Goal: Information Seeking & Learning: Learn about a topic

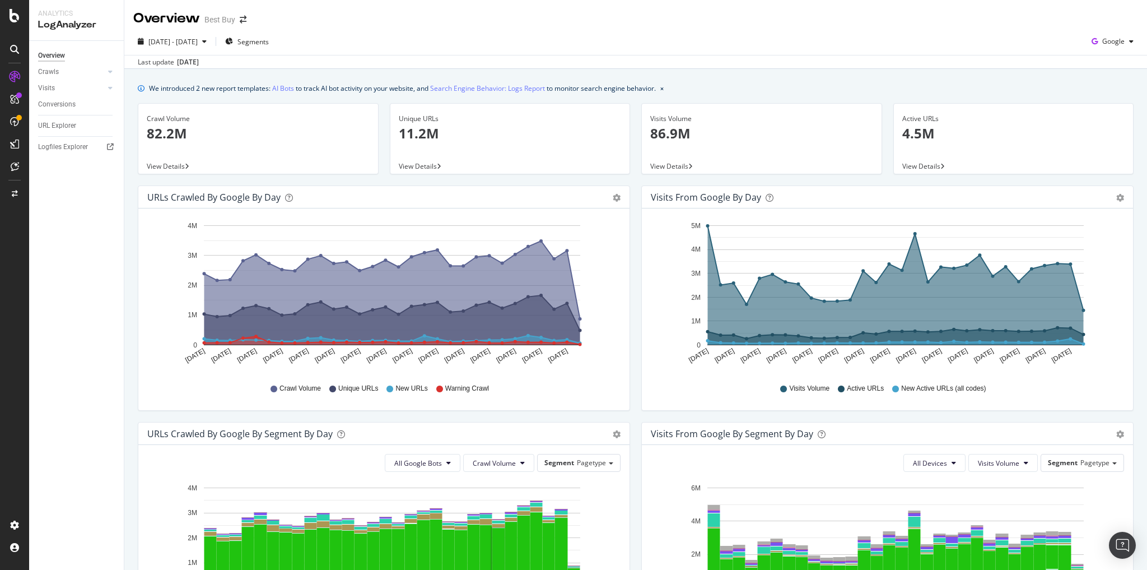
scroll to position [269, 0]
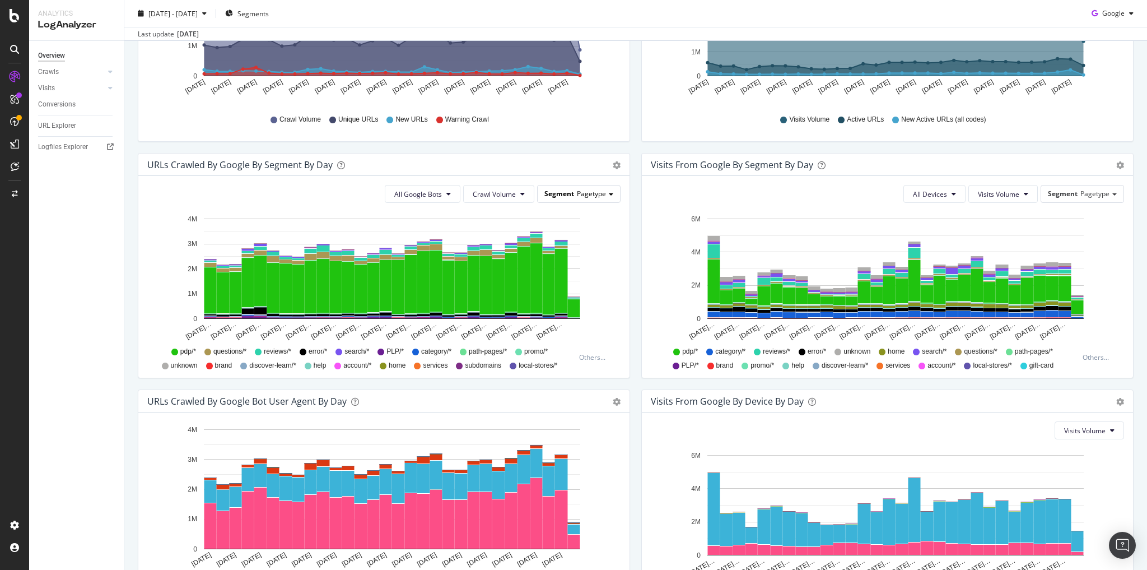
click at [598, 195] on span "Pagetype" at bounding box center [591, 194] width 29 height 10
click at [584, 258] on div "Advanced selector >" at bounding box center [570, 256] width 90 height 16
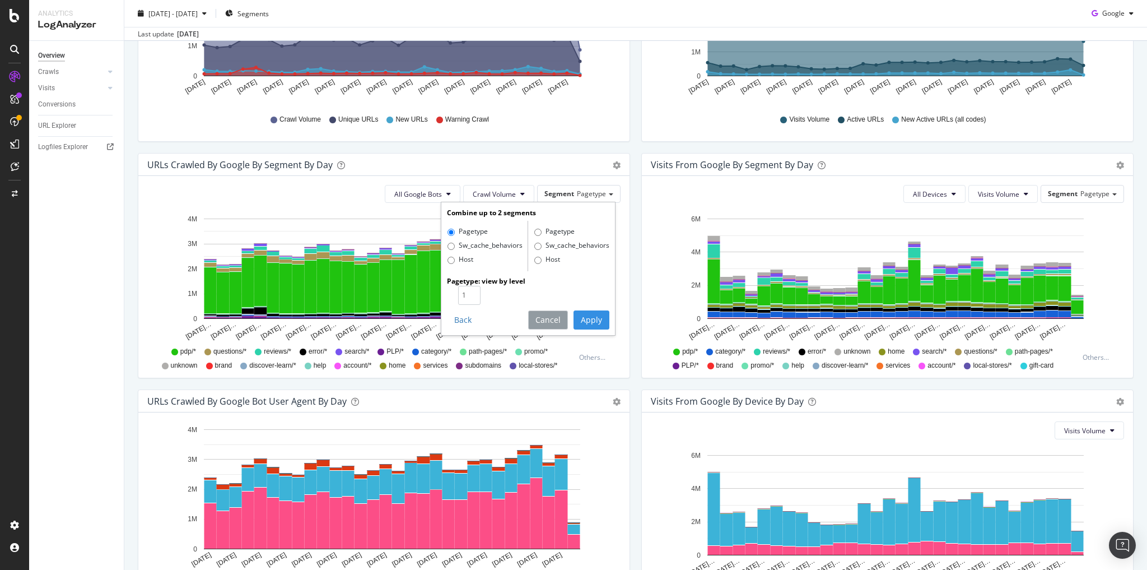
click at [548, 320] on button "Cancel" at bounding box center [548, 319] width 40 height 19
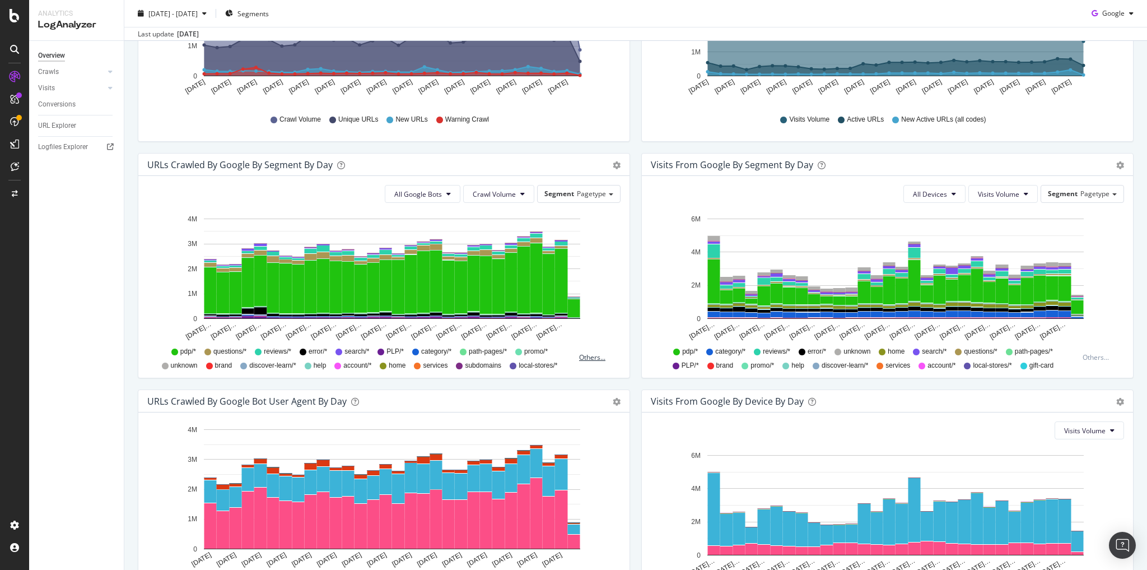
click at [584, 358] on div "Others..." at bounding box center [594, 357] width 31 height 10
click at [537, 365] on span "seller/*" at bounding box center [549, 365] width 24 height 10
click at [539, 363] on span "seller/*" at bounding box center [549, 365] width 24 height 10
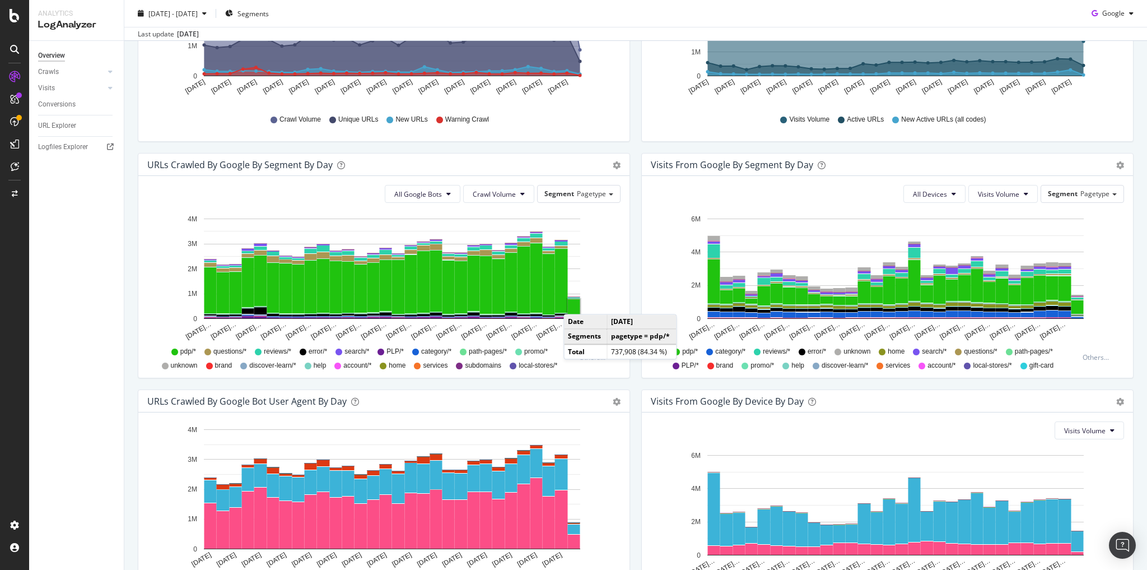
click at [575, 302] on rect "A chart." at bounding box center [574, 308] width 12 height 18
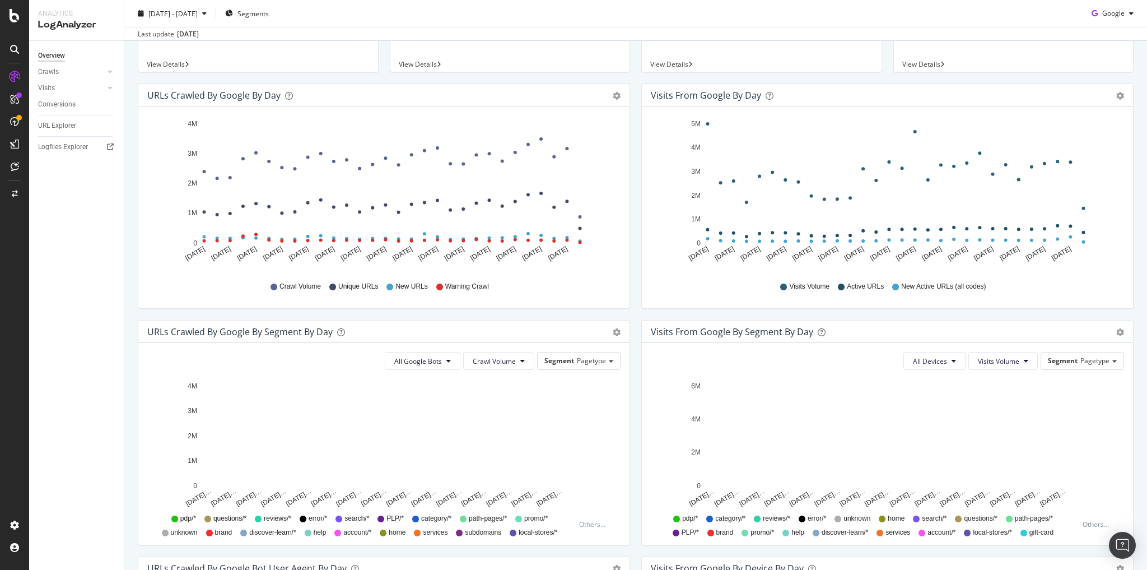
scroll to position [269, 0]
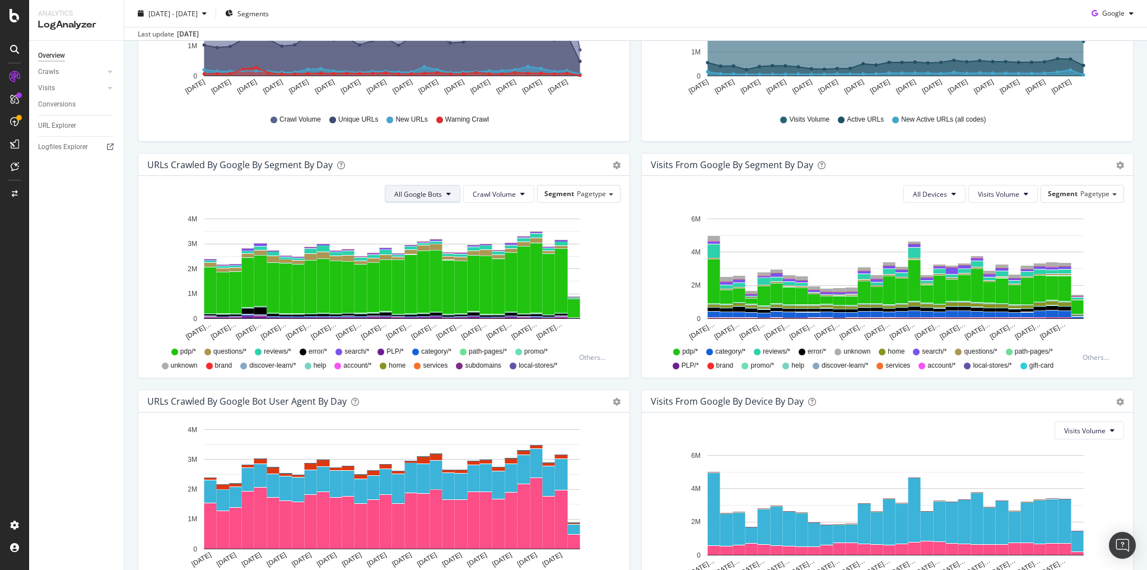
click at [449, 197] on button "All Google Bots" at bounding box center [423, 194] width 76 height 18
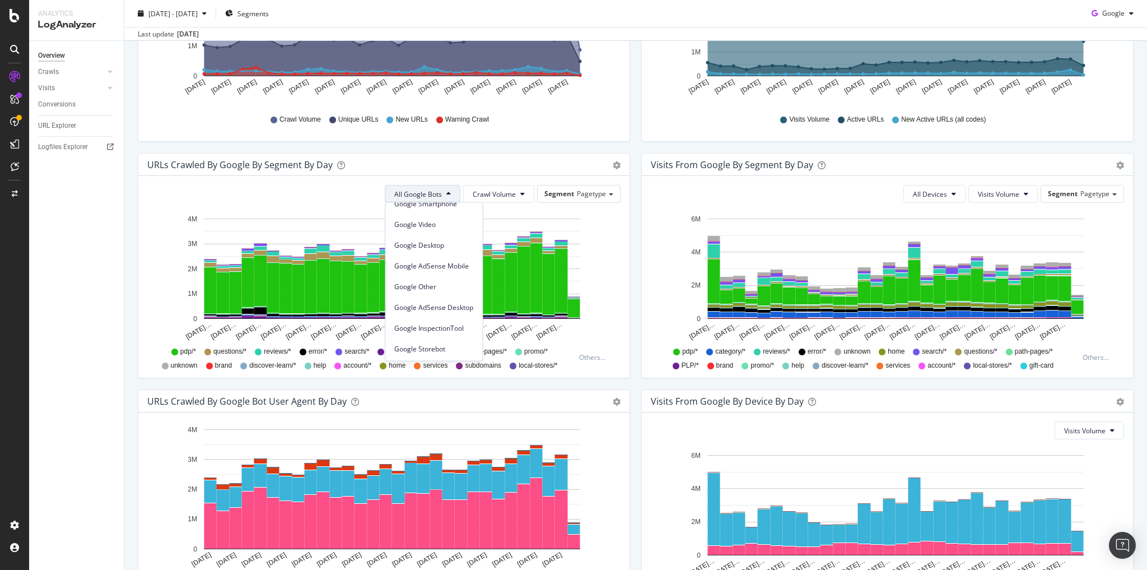
scroll to position [0, 0]
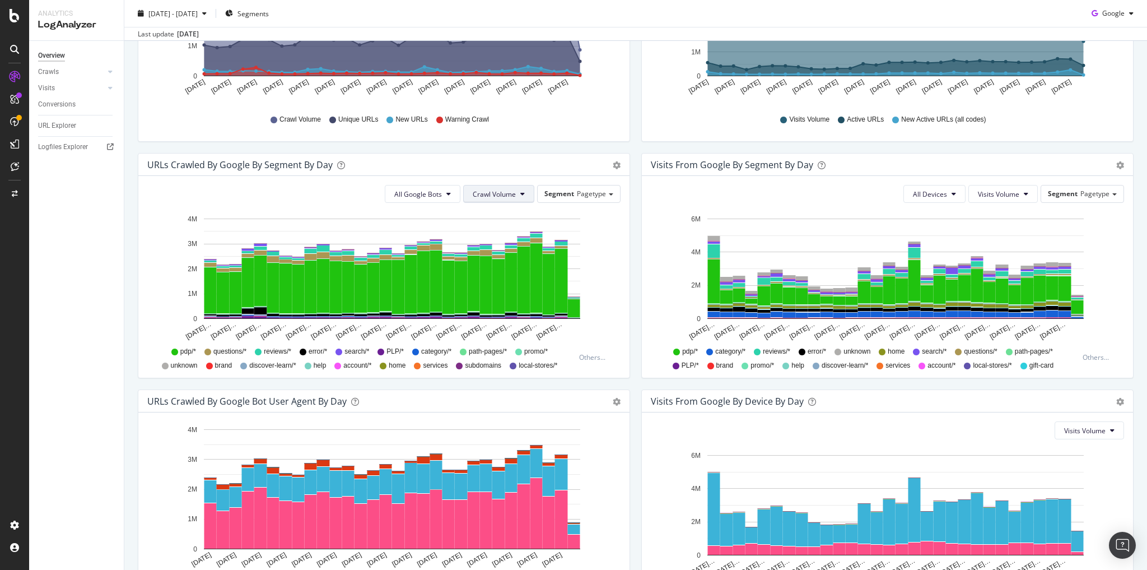
click at [512, 198] on button "Crawl Volume" at bounding box center [498, 194] width 71 height 18
click at [493, 257] on span "New URLs" at bounding box center [494, 256] width 44 height 10
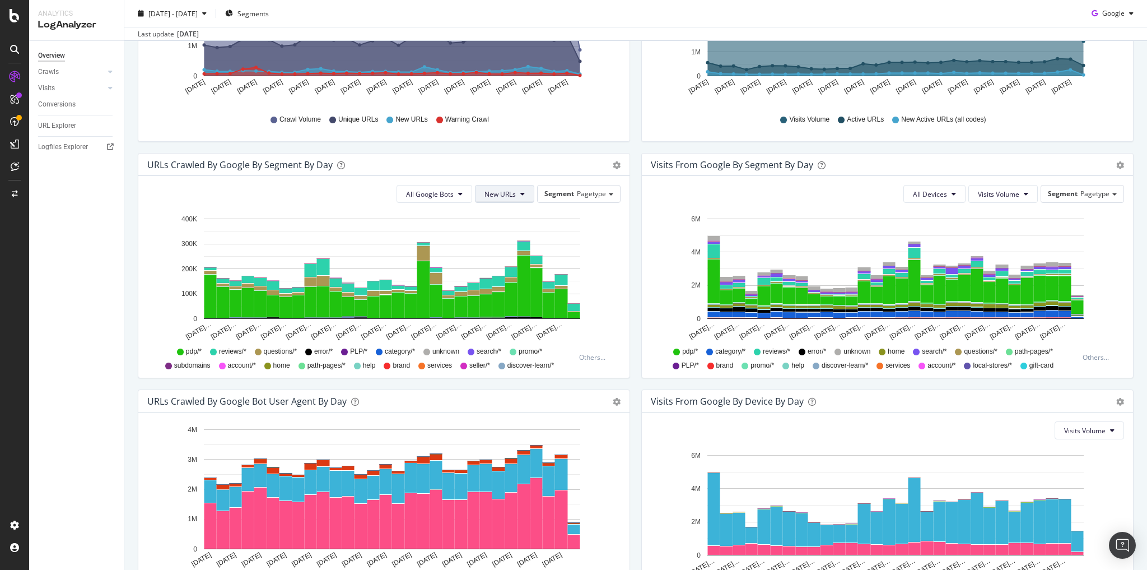
click at [500, 196] on span "New URLs" at bounding box center [499, 194] width 31 height 10
click at [511, 234] on span "Unique URLs" at bounding box center [504, 236] width 43 height 10
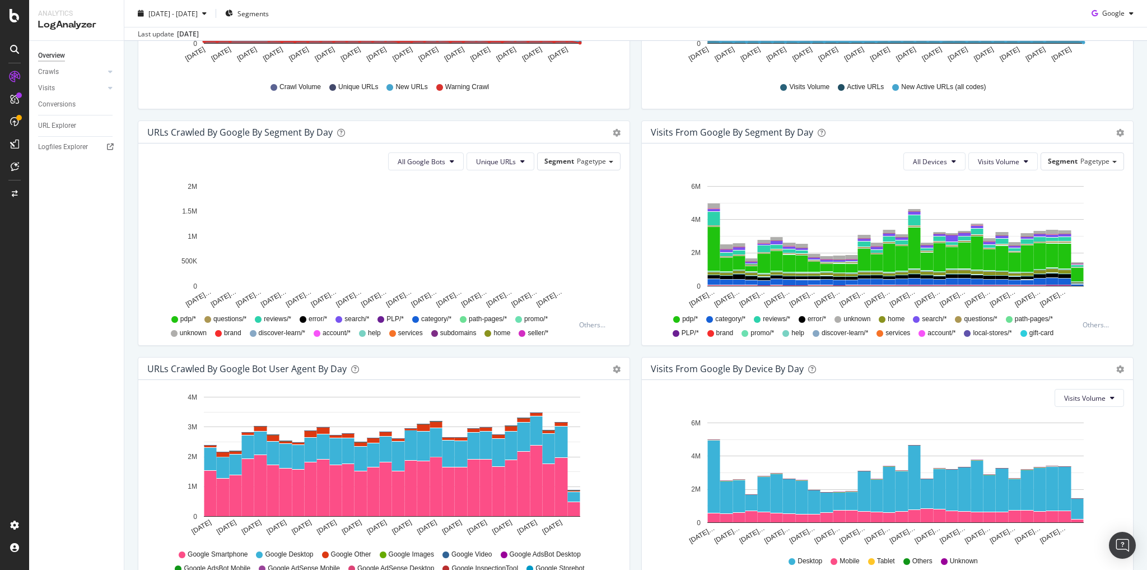
scroll to position [358, 0]
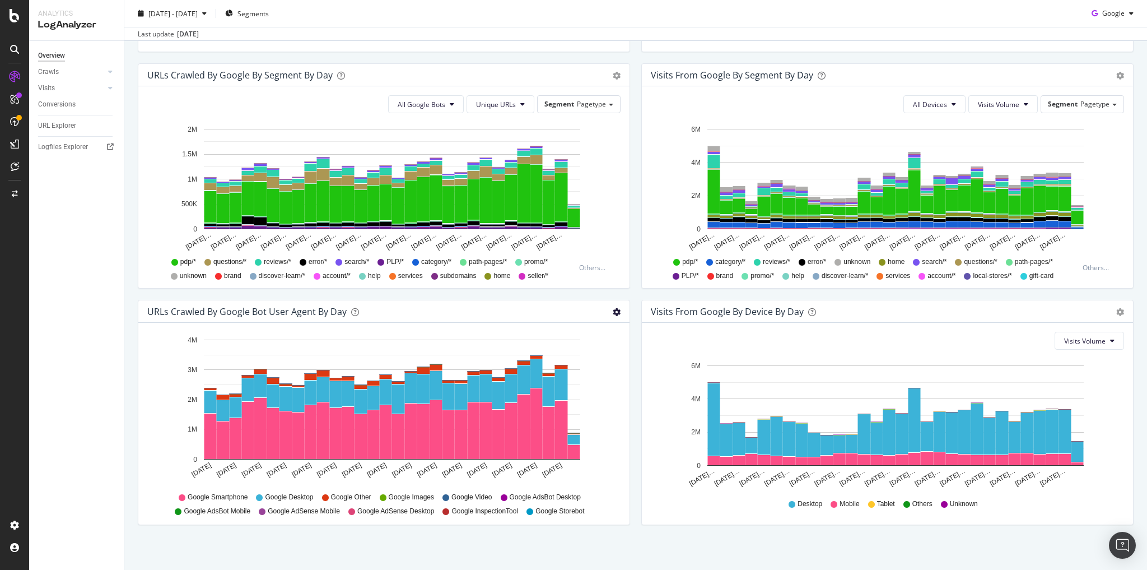
click at [613, 310] on icon "gear" at bounding box center [617, 312] width 8 height 8
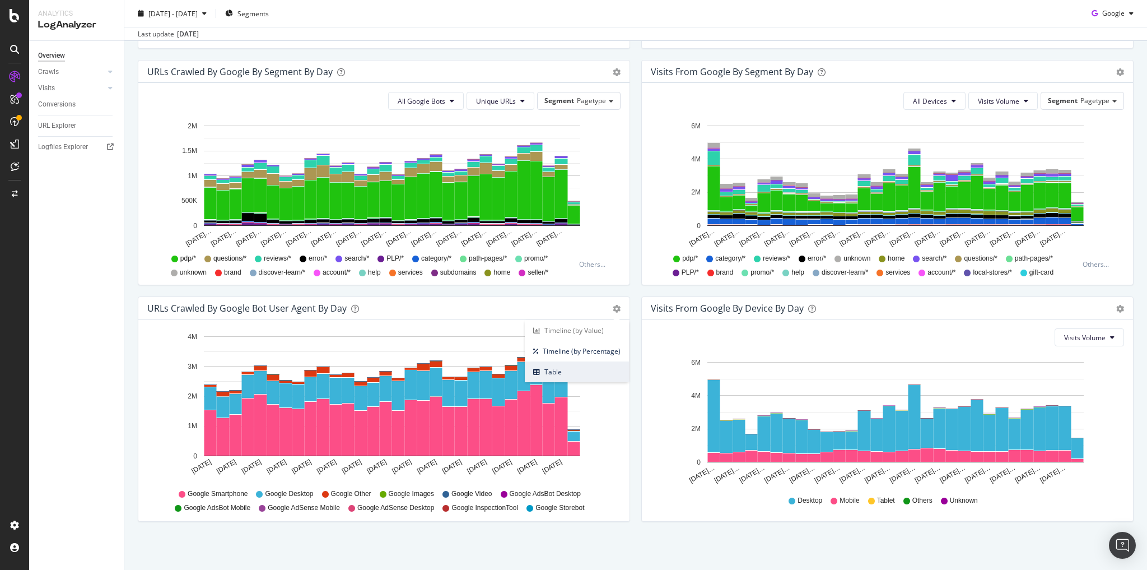
scroll to position [0, 0]
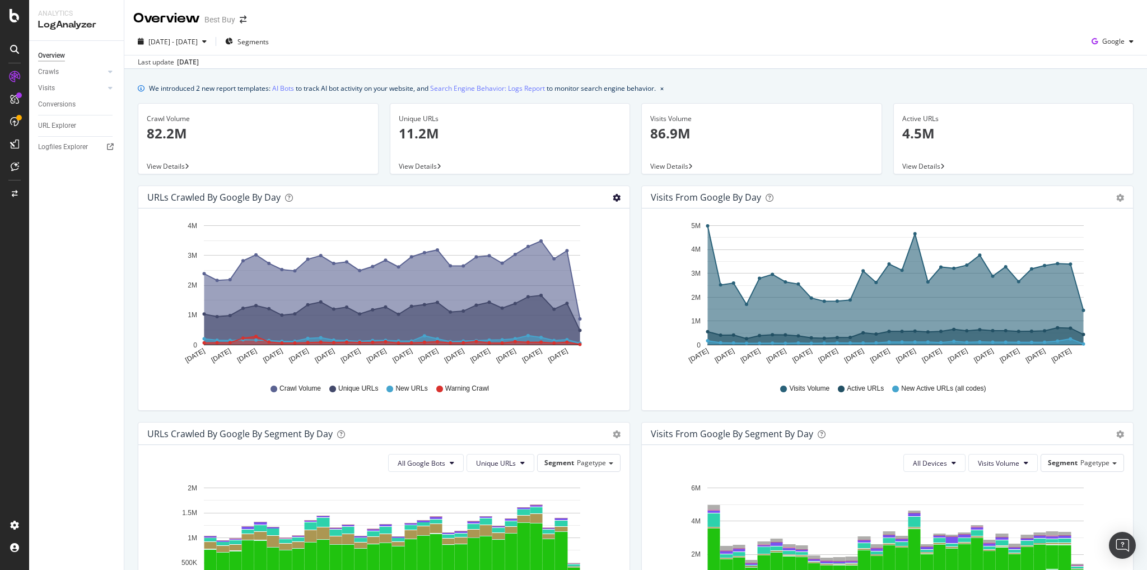
click at [613, 198] on icon "gear" at bounding box center [617, 198] width 8 height 8
click at [566, 240] on span "Table" at bounding box center [584, 239] width 90 height 15
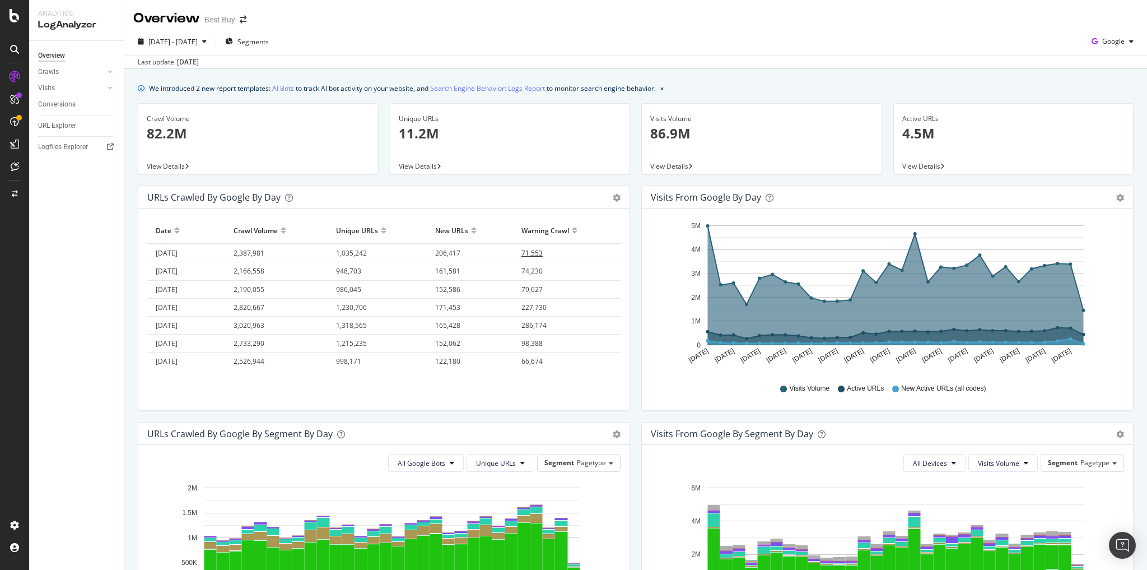
click at [528, 252] on span "71,553" at bounding box center [531, 253] width 21 height 10
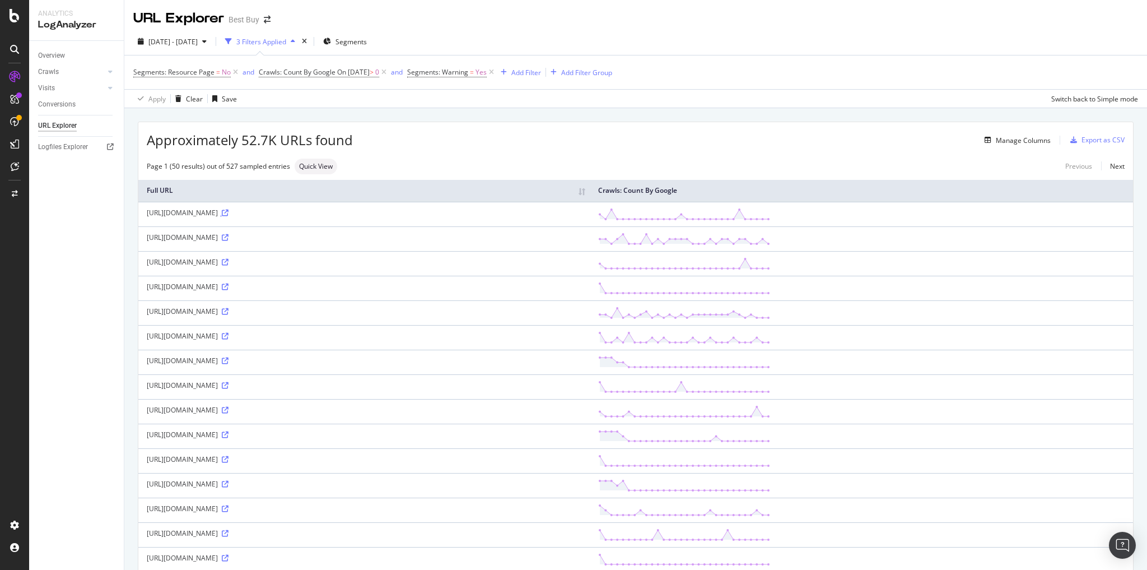
click at [229, 211] on icon at bounding box center [225, 212] width 7 height 7
click at [323, 362] on td "https://www.bestbuy.com/site/-/33006447.p?cmp=RMX" at bounding box center [363, 361] width 451 height 25
click at [229, 360] on icon at bounding box center [225, 360] width 7 height 7
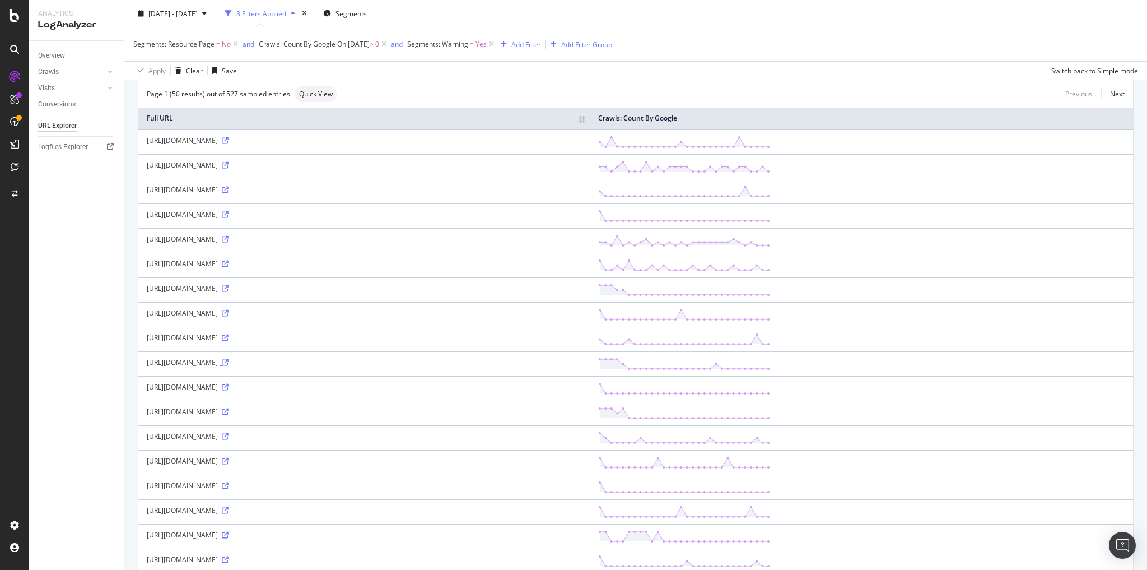
scroll to position [627, 0]
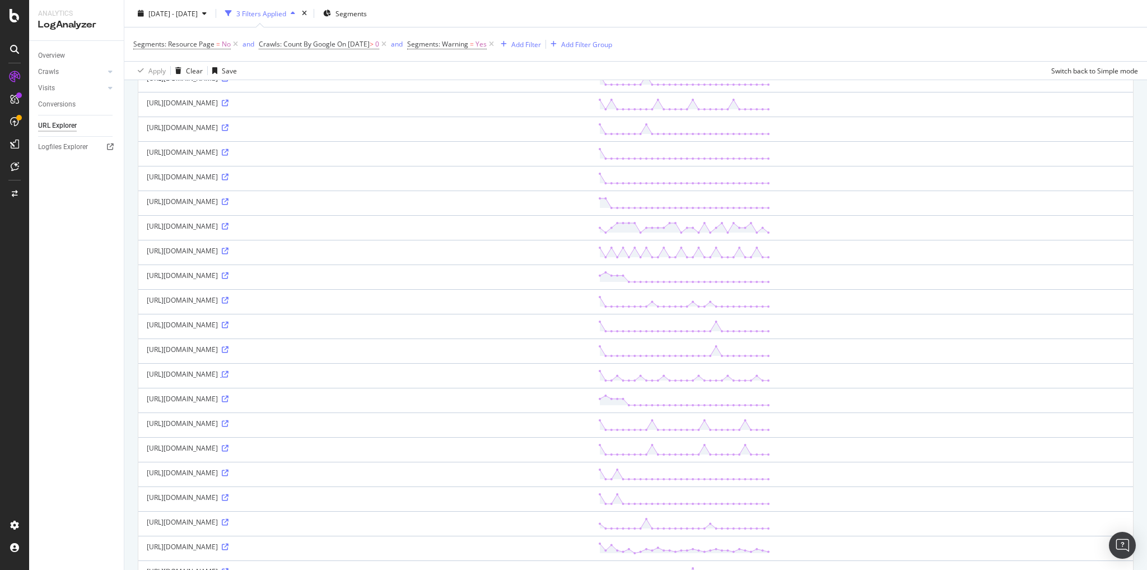
click at [229, 372] on icon at bounding box center [225, 374] width 7 height 7
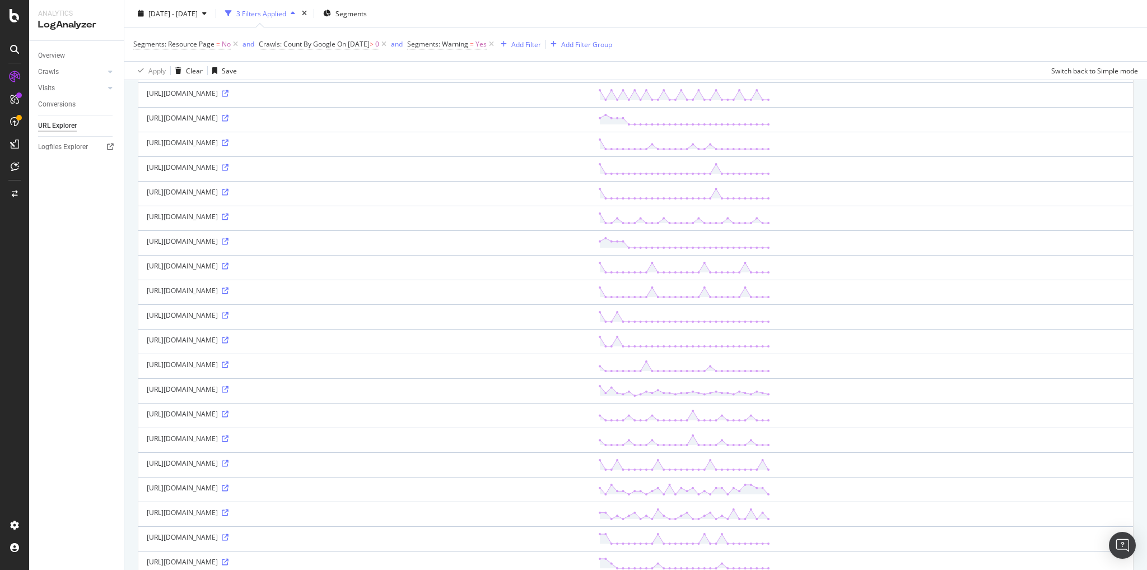
scroll to position [917, 0]
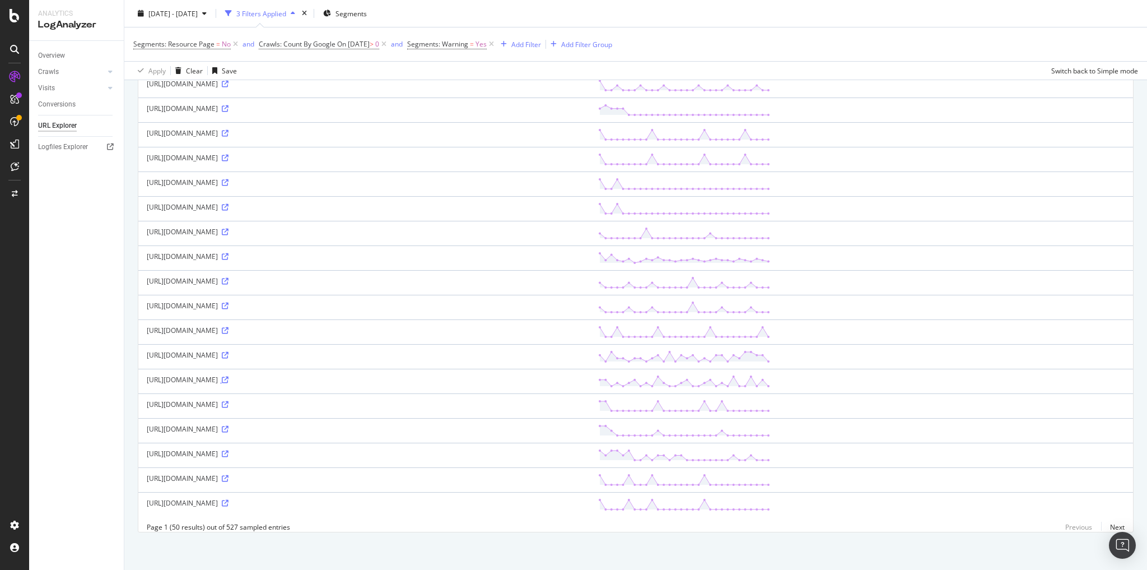
click at [229, 376] on icon at bounding box center [225, 379] width 7 height 7
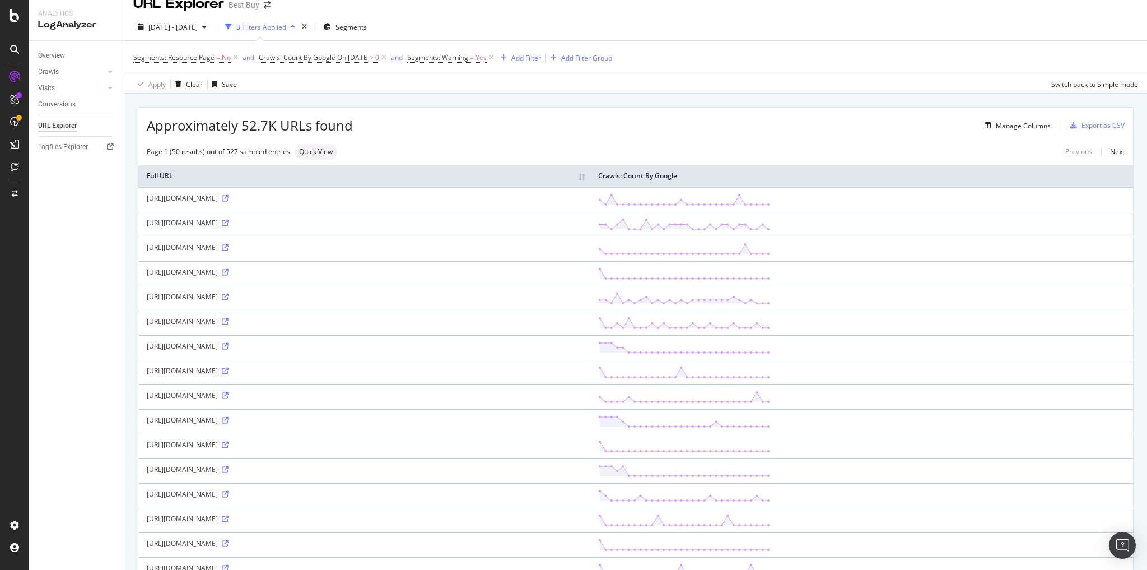
scroll to position [0, 0]
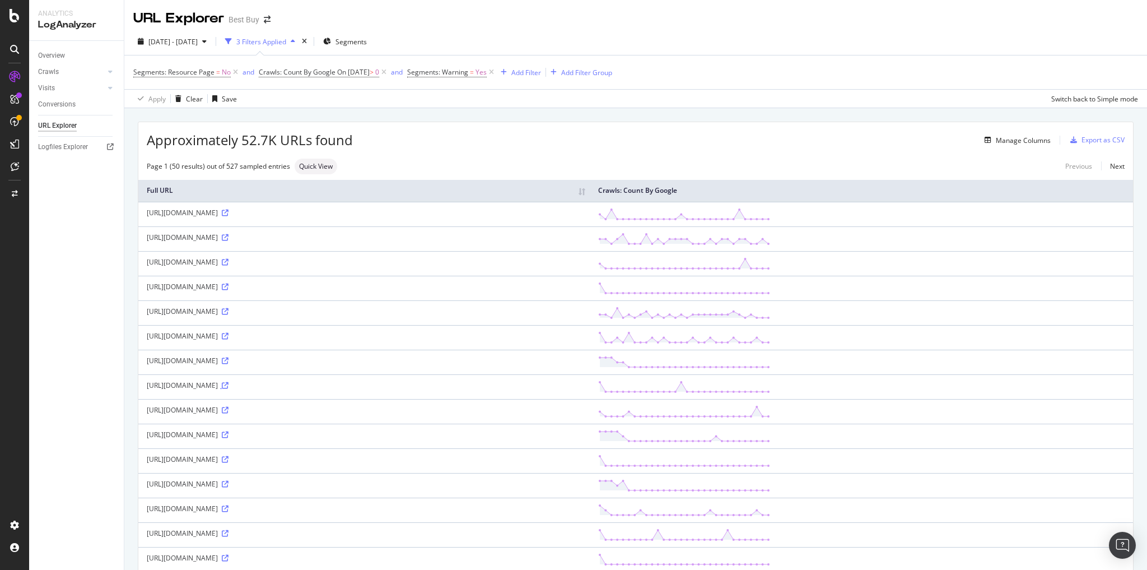
click at [229, 385] on icon at bounding box center [225, 385] width 7 height 7
click at [229, 213] on icon at bounding box center [225, 212] width 7 height 7
click at [229, 285] on icon at bounding box center [225, 286] width 7 height 7
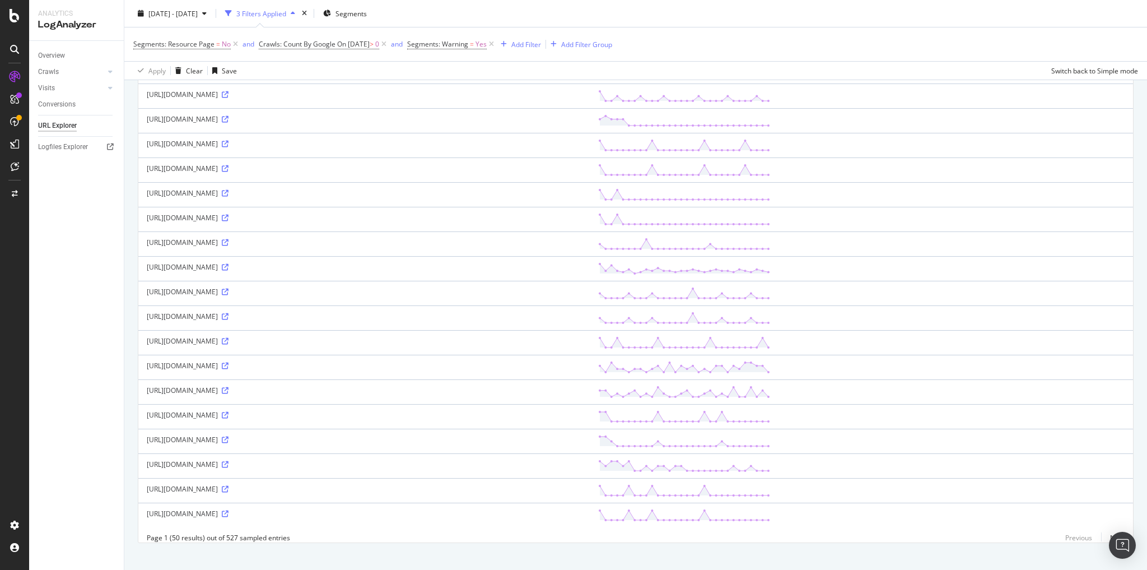
scroll to position [917, 0]
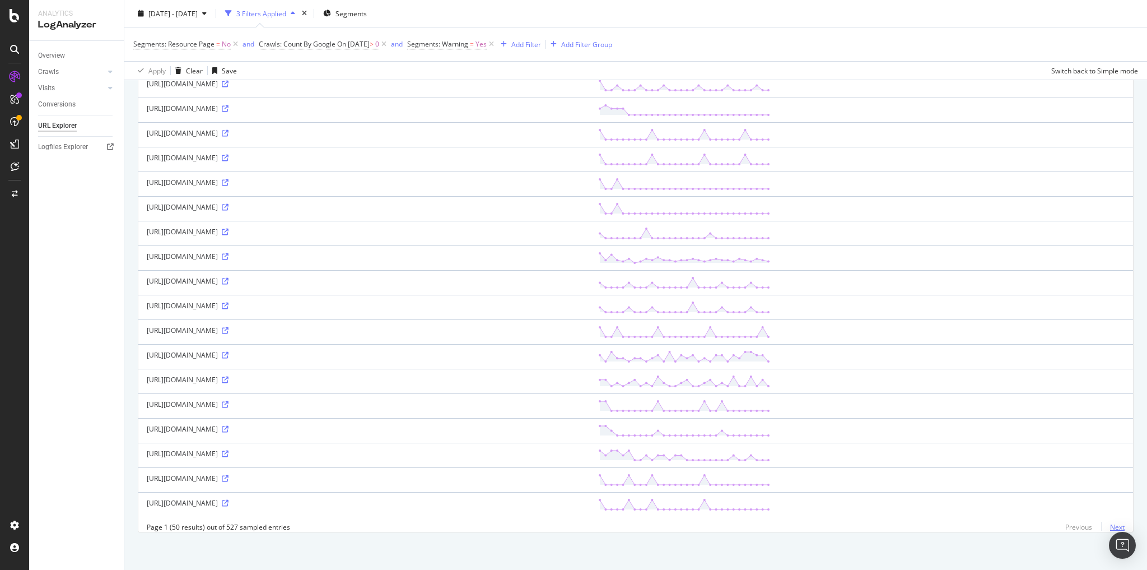
click at [1107, 523] on link "Next" at bounding box center [1113, 527] width 24 height 16
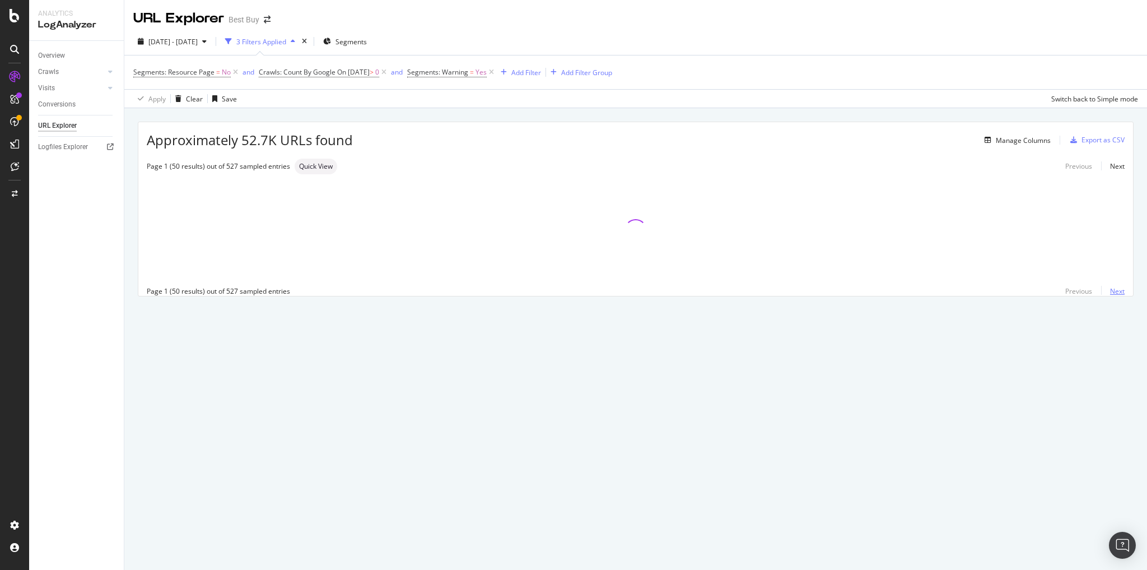
scroll to position [0, 0]
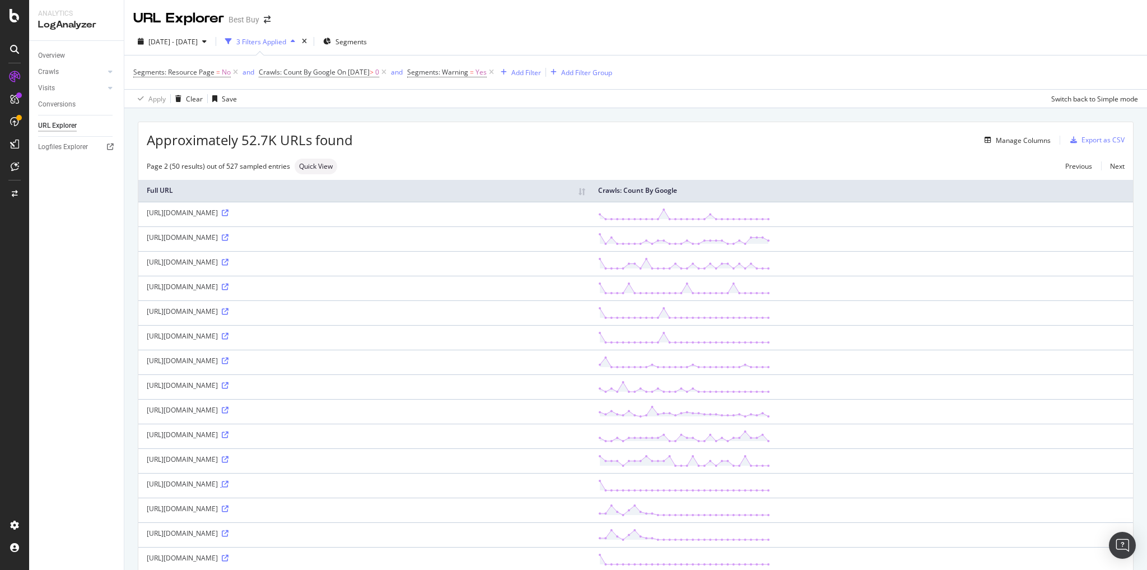
click at [229, 481] on icon at bounding box center [225, 484] width 7 height 7
click at [229, 456] on icon at bounding box center [225, 459] width 7 height 7
click at [229, 407] on icon at bounding box center [225, 410] width 7 height 7
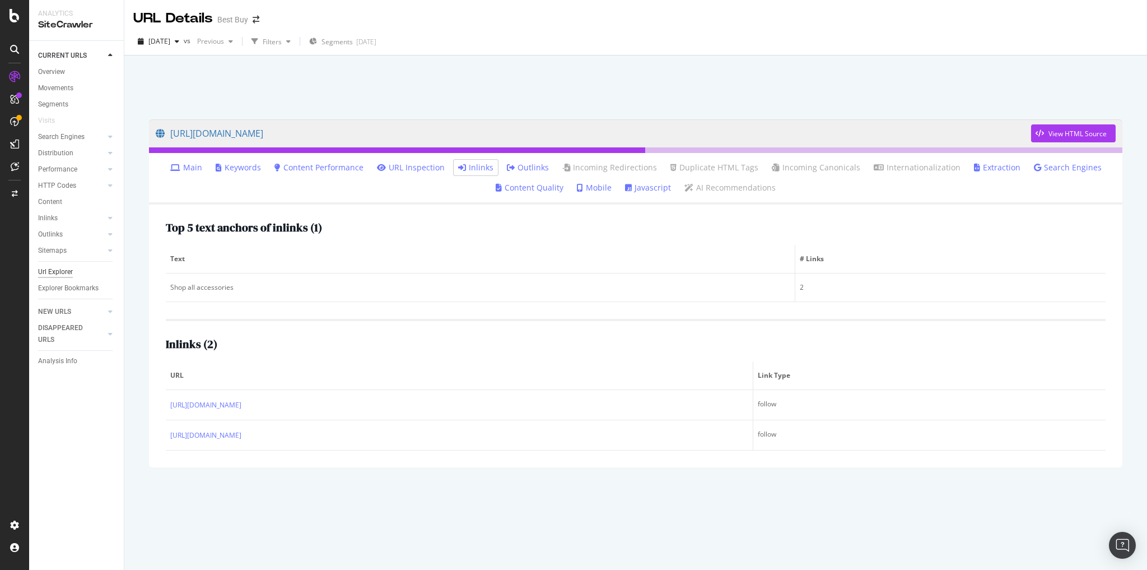
click at [51, 274] on div "Url Explorer" at bounding box center [55, 272] width 35 height 12
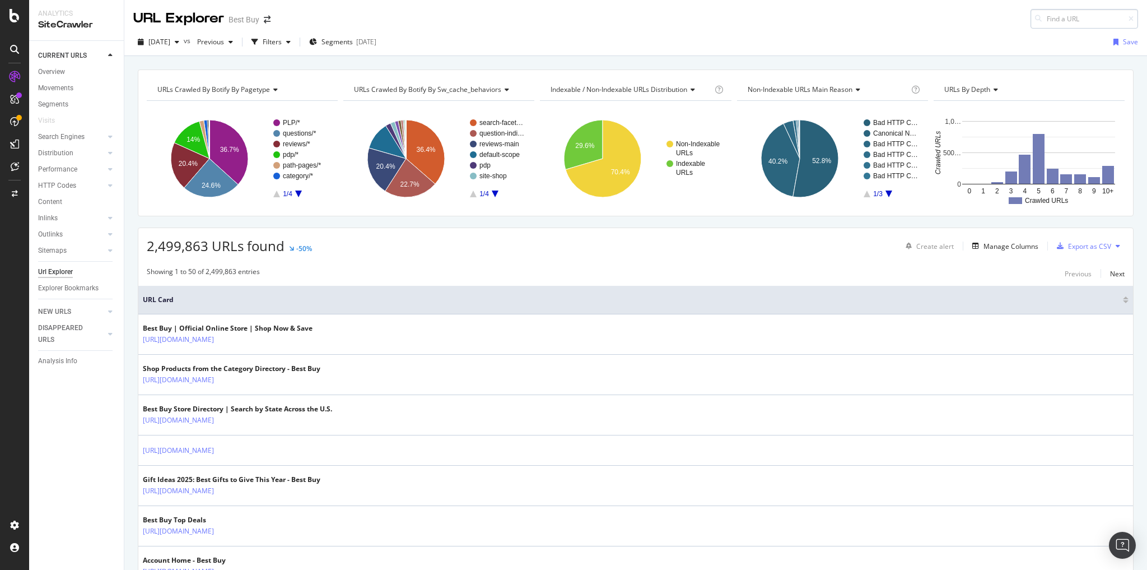
click at [1045, 19] on input at bounding box center [1085, 19] width 108 height 20
type input "https://www.bestbuy.com/product/canon-261-standard-capacity-ink-cartridge-cyan-…"
click at [1048, 18] on input "https://www.bestbuy.com/product/canon-261-standard-capacity-ink-cartridge-cyan-…" at bounding box center [1085, 19] width 108 height 20
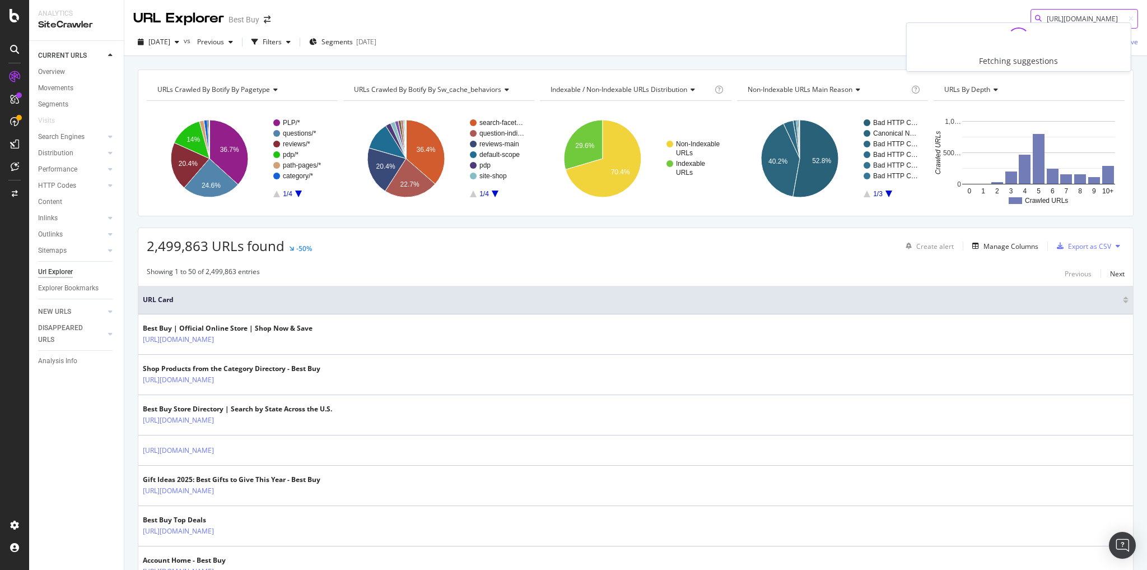
click at [1048, 18] on input "https://www.bestbuy.com/product/canon-261-standard-capacity-ink-cartridge-cyan-…" at bounding box center [1085, 19] width 108 height 20
paste input "https://www.bestbuy.com/product/canon-powershot-g7-x-mark-iii-20-1-megapixel-di…"
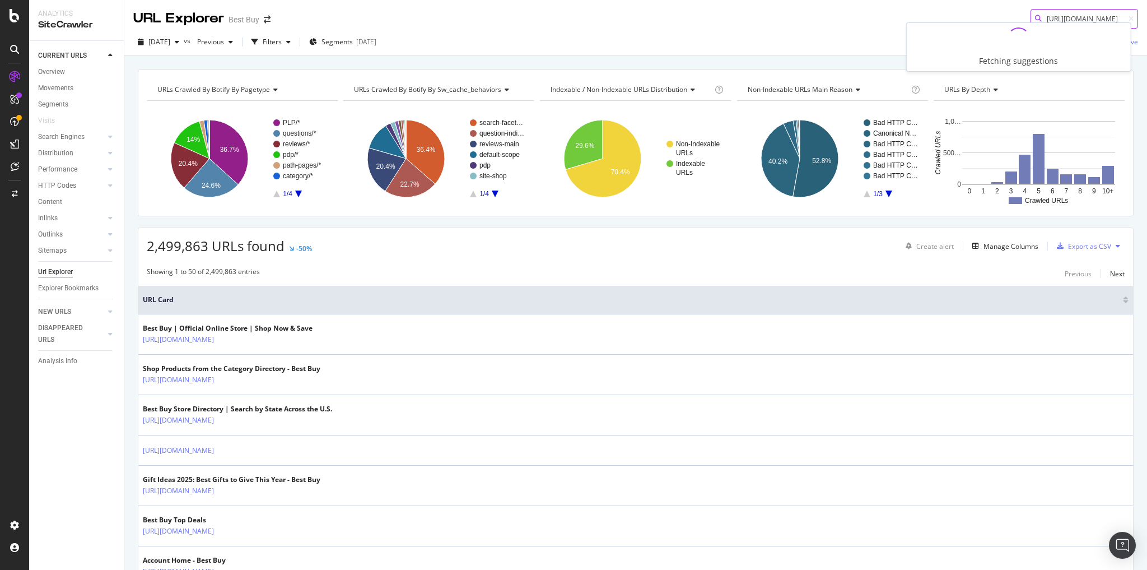
type input "https://www.bestbuy.com/product/canon-powershot-g7-x-mark-iii-20-1-megapixel-di…"
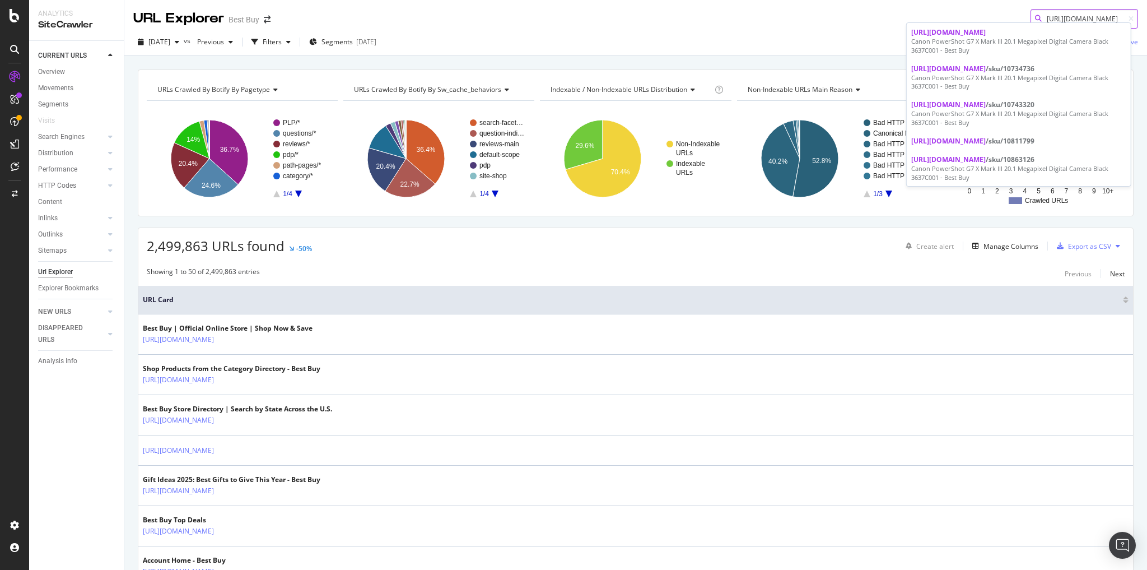
scroll to position [0, 0]
